Goal: Task Accomplishment & Management: Manage account settings

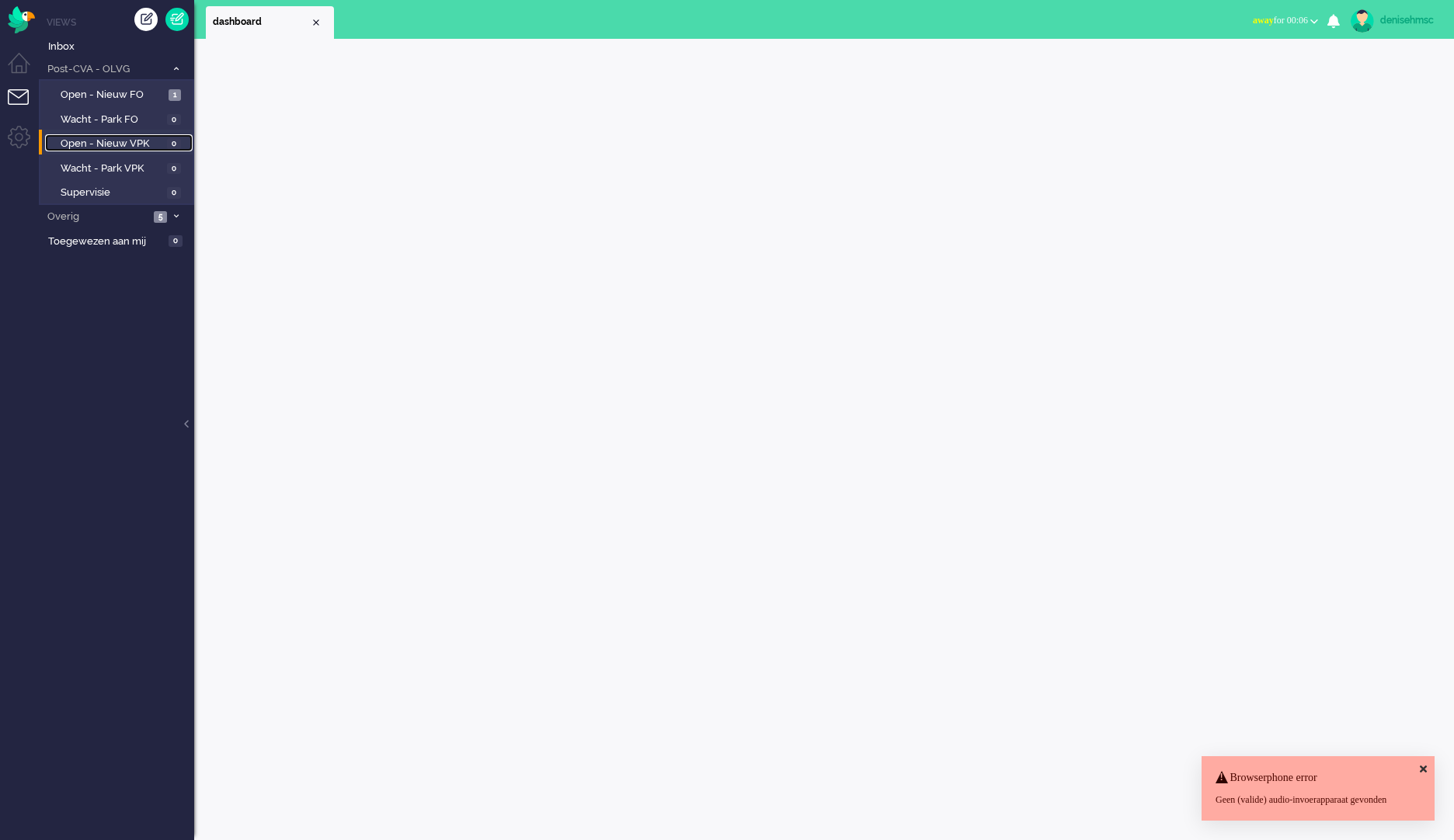
click at [142, 135] on link "Open - Nieuw VPK 0" at bounding box center [118, 142] width 148 height 17
click at [162, 98] on span "Open - Nieuw FO" at bounding box center [113, 95] width 104 height 14
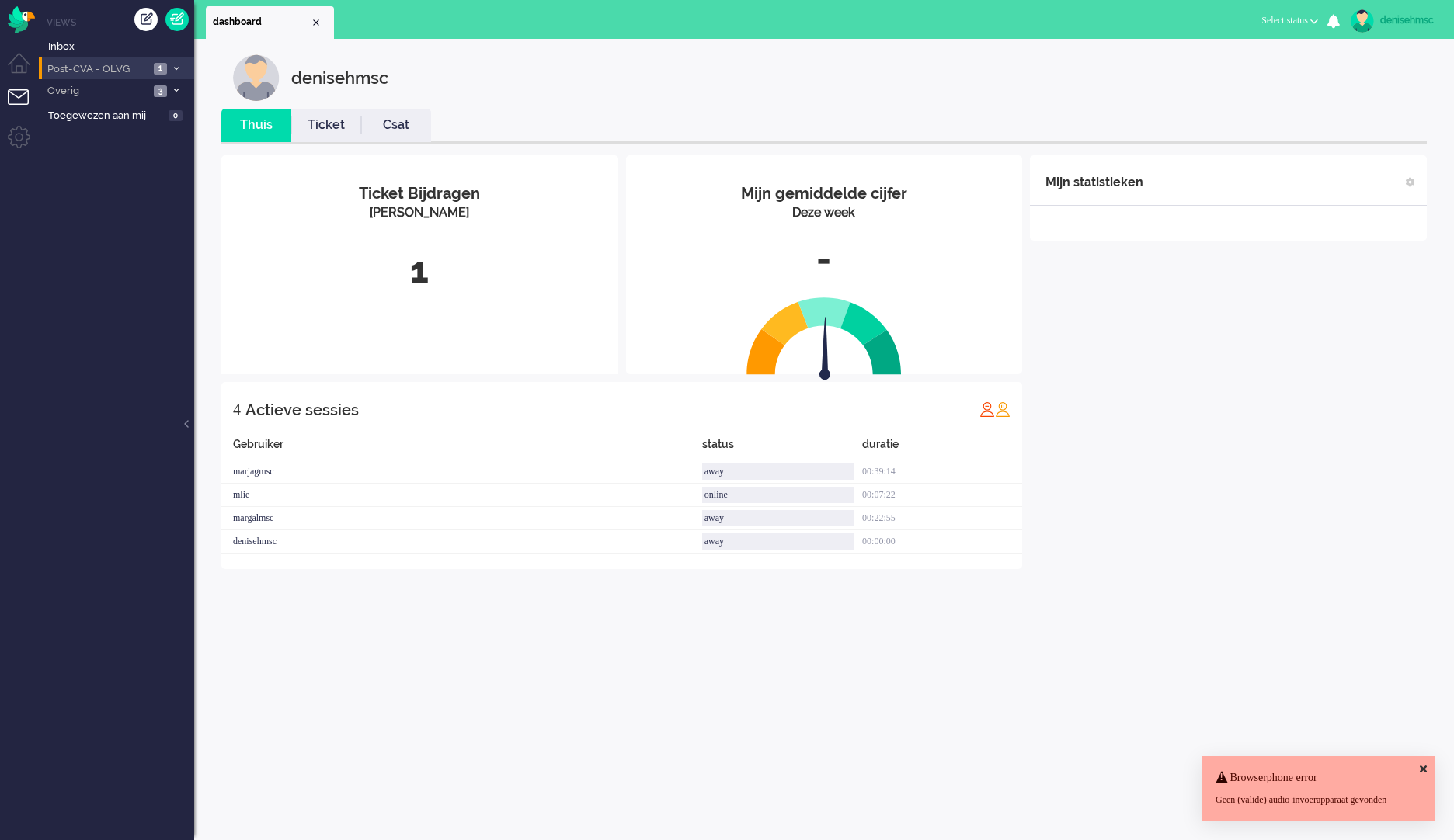
click at [133, 73] on span "Post-CVA - OLVG" at bounding box center [97, 69] width 104 height 14
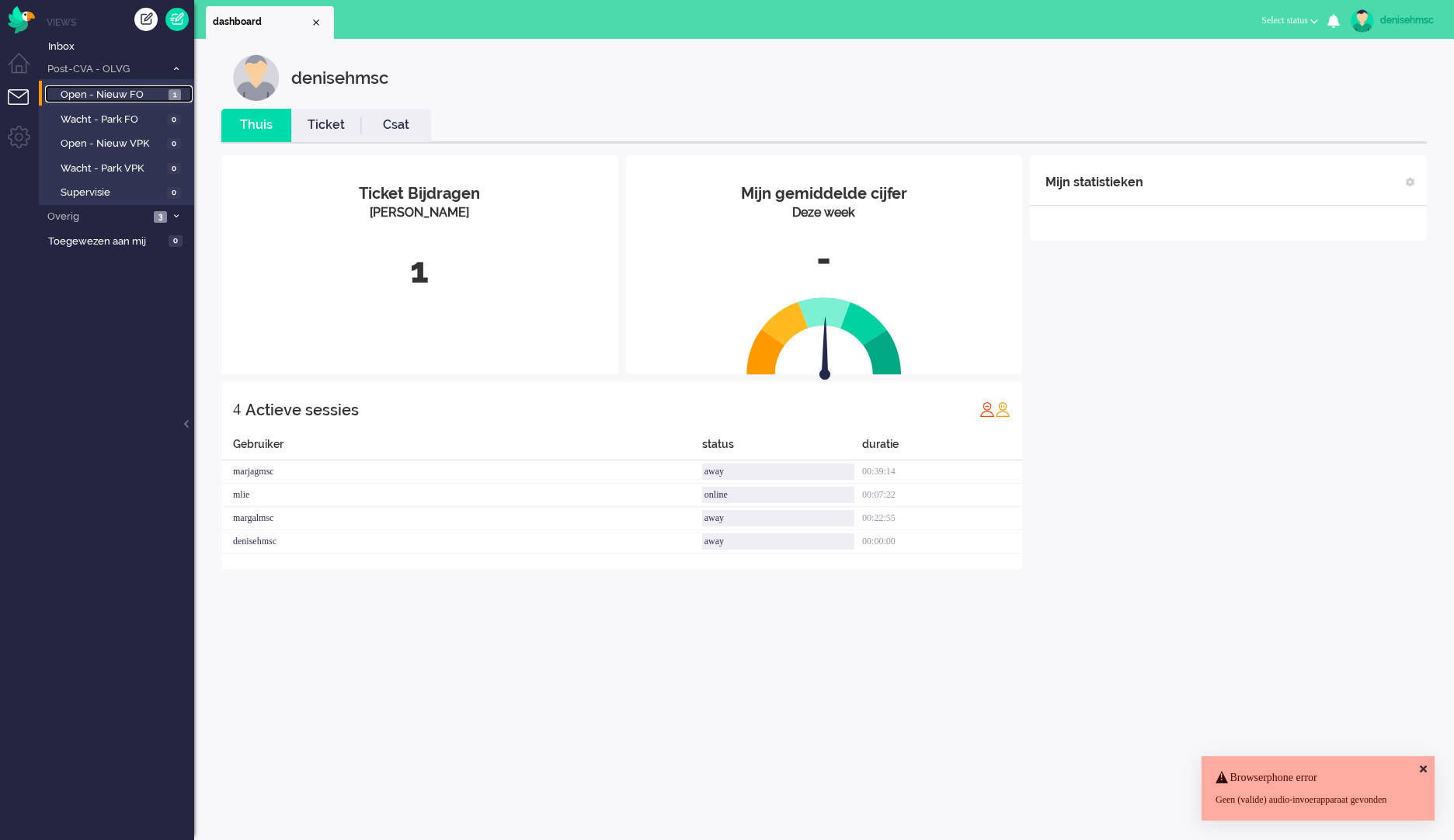
click at [162, 93] on span "Open - Nieuw FO" at bounding box center [113, 95] width 104 height 14
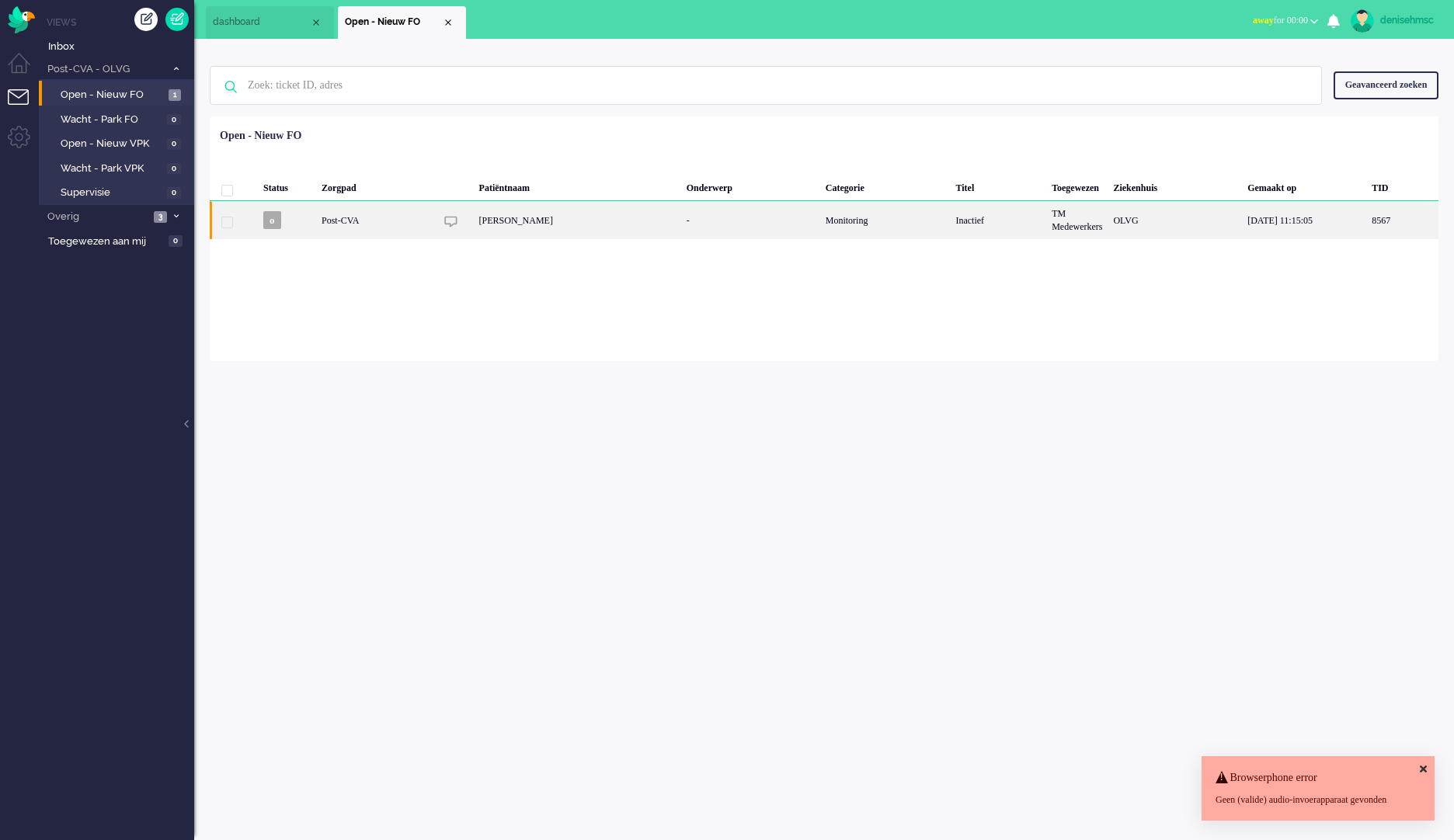
click at [514, 231] on div "[PERSON_NAME]" at bounding box center [578, 220] width 208 height 38
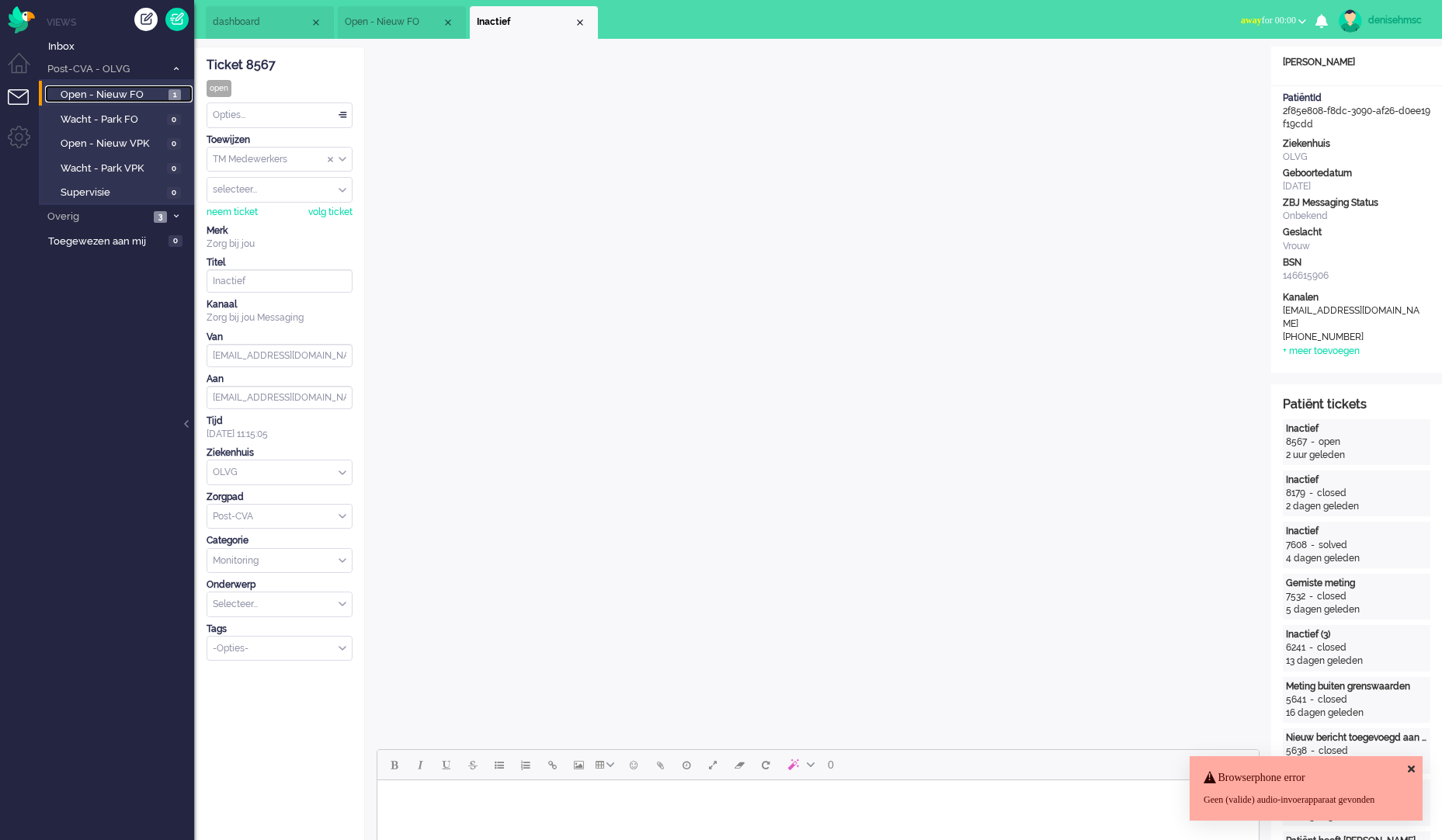
click at [137, 94] on span "Open - Nieuw FO" at bounding box center [113, 95] width 104 height 14
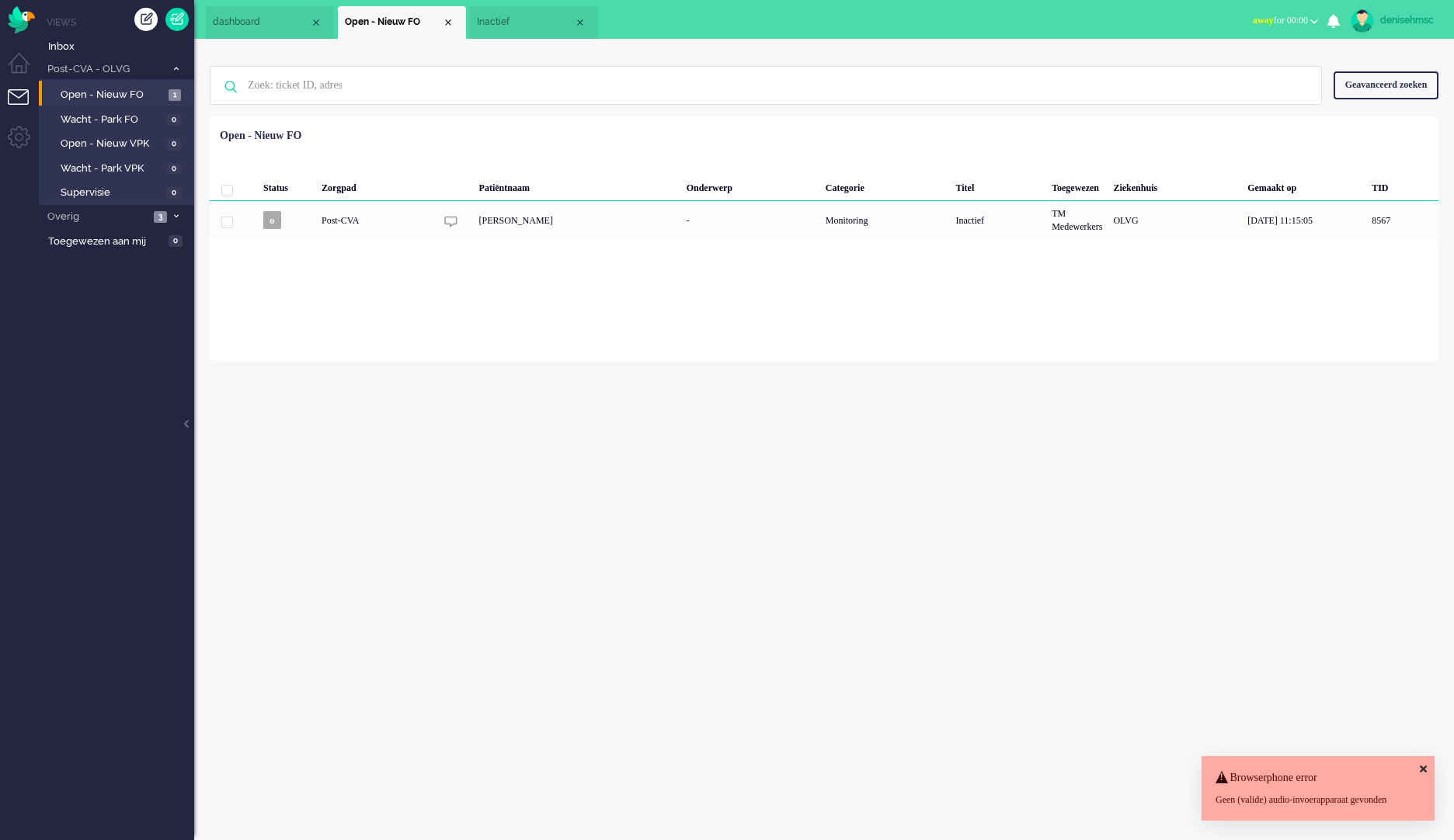
click at [1421, 764] on icon at bounding box center [1424, 768] width 7 height 10
